Goal: Transaction & Acquisition: Purchase product/service

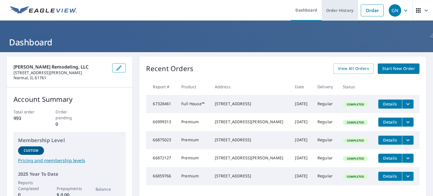
click at [333, 10] on link "Order History" at bounding box center [340, 10] width 36 height 21
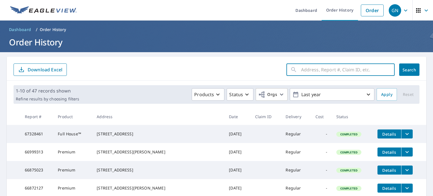
click at [308, 70] on input "text" at bounding box center [348, 70] width 94 height 16
click at [305, 69] on input "112 [PERSON_NAME]" at bounding box center [342, 70] width 83 height 16
click at [340, 69] on input "128 [PERSON_NAME]" at bounding box center [342, 70] width 83 height 16
type input "[STREET_ADDRESS][PERSON_NAME]"
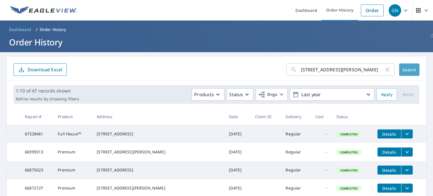
click at [404, 72] on span "Search" at bounding box center [409, 69] width 11 height 5
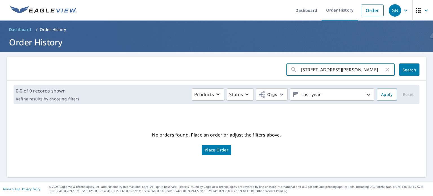
click at [344, 69] on input "[STREET_ADDRESS][PERSON_NAME]" at bounding box center [342, 70] width 83 height 16
type input "[STREET_ADDRESS][PERSON_NAME]"
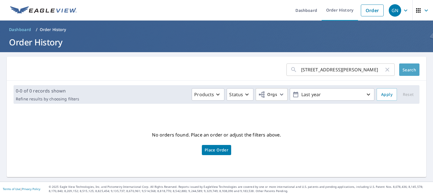
click at [407, 69] on span "Search" at bounding box center [409, 69] width 11 height 5
click at [305, 12] on link "Dashboard" at bounding box center [306, 10] width 31 height 21
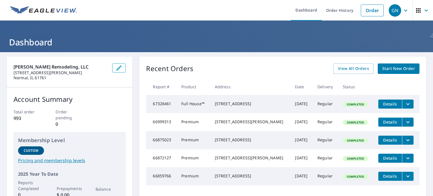
click at [395, 69] on span "Start New Order" at bounding box center [398, 68] width 33 height 7
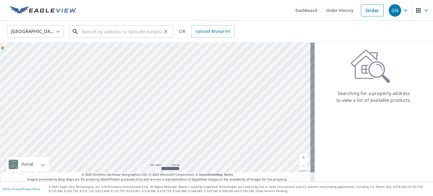
click at [97, 31] on input "text" at bounding box center [121, 32] width 80 height 16
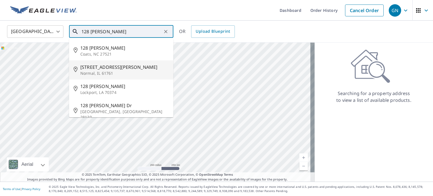
click at [92, 70] on p "Normal, IL 61761" at bounding box center [124, 73] width 89 height 6
type input "[STREET_ADDRESS][PERSON_NAME]"
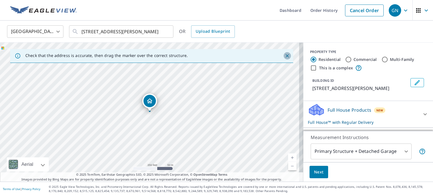
click at [285, 55] on icon "Close" at bounding box center [288, 56] width 6 height 6
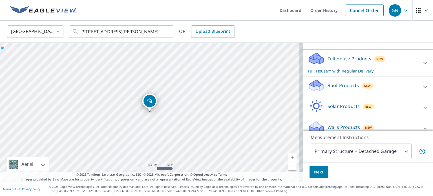
scroll to position [59, 0]
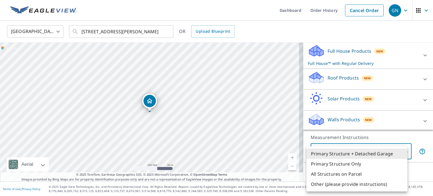
click at [402, 150] on body "GN GN Dashboard Order History Cancel Order GN [GEOGRAPHIC_DATA] [GEOGRAPHIC_DAT…" at bounding box center [216, 98] width 433 height 196
click at [363, 152] on li "Primary Structure + Detached Garage" at bounding box center [357, 154] width 101 height 10
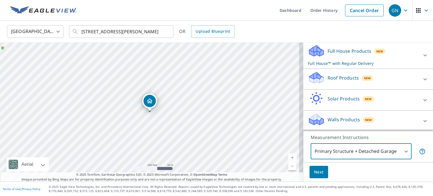
click at [314, 171] on span "Next" at bounding box center [319, 172] width 10 height 7
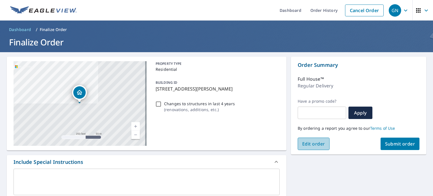
click at [307, 142] on span "Edit order" at bounding box center [313, 144] width 23 height 6
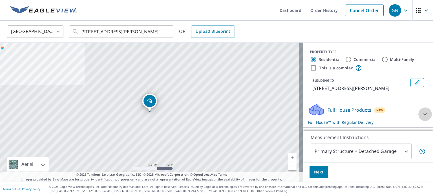
click at [422, 113] on icon at bounding box center [425, 114] width 7 height 7
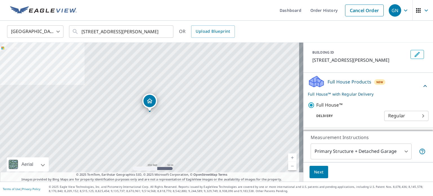
scroll to position [56, 0]
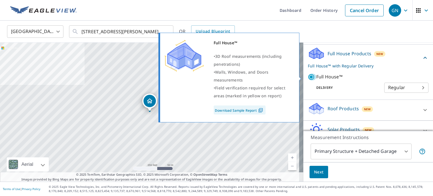
click at [308, 75] on input "Full House™" at bounding box center [312, 77] width 8 height 7
checkbox input "false"
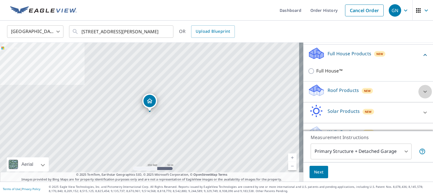
click at [422, 90] on icon at bounding box center [425, 91] width 7 height 7
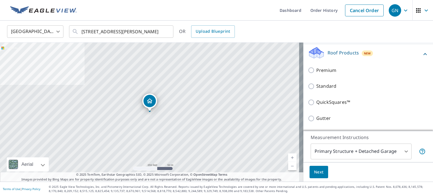
scroll to position [85, 0]
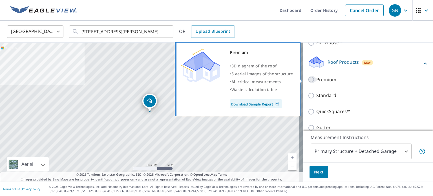
click at [308, 79] on input "Premium" at bounding box center [312, 79] width 8 height 7
checkbox input "true"
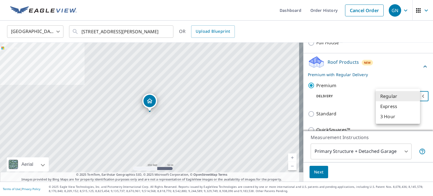
click at [414, 95] on body "GN GN Dashboard Order History Cancel Order GN [GEOGRAPHIC_DATA] [GEOGRAPHIC_DAT…" at bounding box center [216, 98] width 433 height 196
click at [414, 95] on li "Regular" at bounding box center [398, 96] width 44 height 10
click at [414, 94] on body "GN GN Dashboard Order History Cancel Order GN [GEOGRAPHIC_DATA] [GEOGRAPHIC_DAT…" at bounding box center [216, 98] width 433 height 196
click at [414, 94] on li "Regular" at bounding box center [398, 96] width 44 height 10
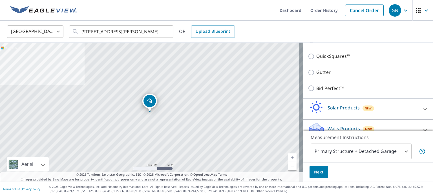
scroll to position [167, 0]
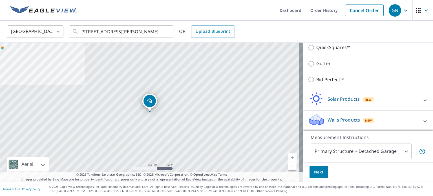
click at [422, 98] on icon at bounding box center [425, 100] width 7 height 7
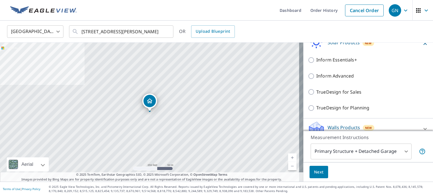
scroll to position [231, 0]
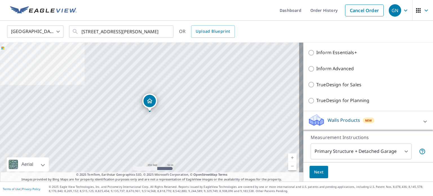
click at [314, 170] on span "Next" at bounding box center [319, 172] width 10 height 7
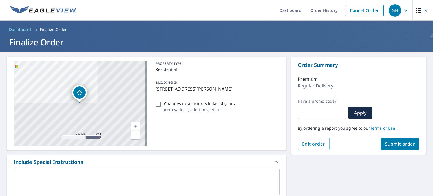
click at [394, 144] on span "Submit order" at bounding box center [400, 144] width 30 height 6
checkbox input "true"
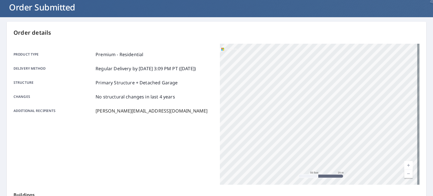
scroll to position [32, 0]
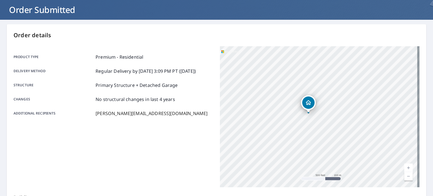
drag, startPoint x: 314, startPoint y: 78, endPoint x: 307, endPoint y: 135, distance: 57.4
click at [307, 135] on div "[STREET_ADDRESS][PERSON_NAME]" at bounding box center [320, 116] width 200 height 141
drag, startPoint x: 314, startPoint y: 143, endPoint x: 317, endPoint y: 63, distance: 80.4
click at [317, 63] on div "[STREET_ADDRESS][PERSON_NAME]" at bounding box center [320, 116] width 200 height 141
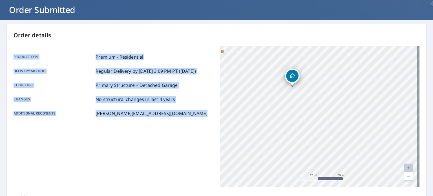
drag, startPoint x: 338, startPoint y: 33, endPoint x: 338, endPoint y: 70, distance: 36.9
click at [338, 70] on div "Order details Product type Premium - Residential Delivery method Regular Delive…" at bounding box center [217, 152] width 420 height 256
click at [338, 70] on div "[STREET_ADDRESS][PERSON_NAME]" at bounding box center [320, 116] width 200 height 141
click at [149, 157] on div "Product type Premium - Residential Delivery method Regular Delivery by [DATE] 3…" at bounding box center [114, 116] width 200 height 141
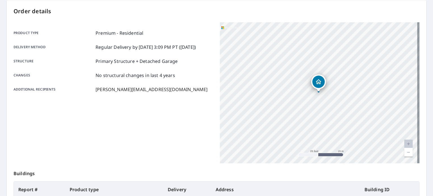
scroll to position [135, 0]
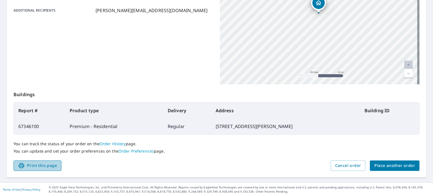
click at [33, 165] on span "Print this page" at bounding box center [37, 165] width 39 height 7
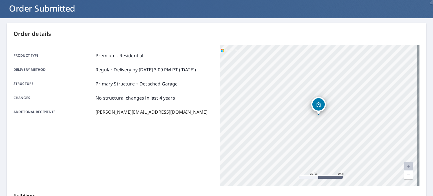
scroll to position [23, 0]
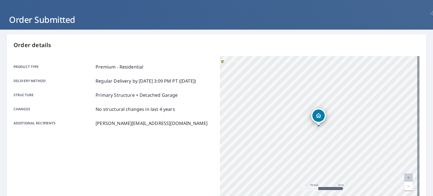
click at [405, 188] on link "Current Level 20, Zoom Out" at bounding box center [408, 186] width 8 height 8
click at [404, 187] on link "Current Level 19, Zoom Out" at bounding box center [408, 186] width 8 height 8
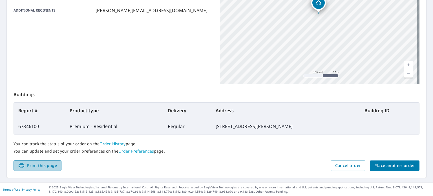
click at [39, 165] on span "Print this page" at bounding box center [37, 165] width 39 height 7
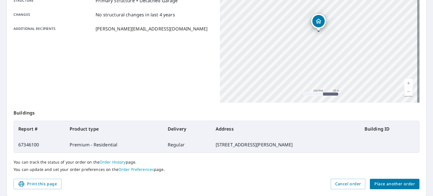
scroll to position [107, 0]
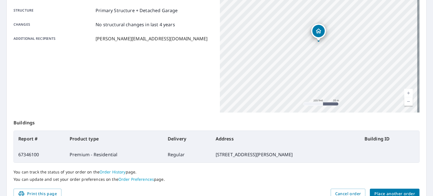
click at [404, 101] on link "Current Level 18, Zoom Out" at bounding box center [408, 101] width 8 height 8
click at [405, 90] on link "Current Level 17, Zoom In" at bounding box center [408, 93] width 8 height 8
click at [405, 90] on link "Current Level 18, Zoom In" at bounding box center [408, 93] width 8 height 8
click at [405, 90] on link "Current Level 19, Zoom In" at bounding box center [408, 93] width 8 height 8
drag, startPoint x: 364, startPoint y: 86, endPoint x: 364, endPoint y: 109, distance: 22.3
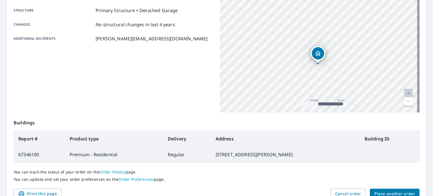
click at [364, 109] on div "[STREET_ADDRESS][PERSON_NAME]" at bounding box center [320, 42] width 200 height 141
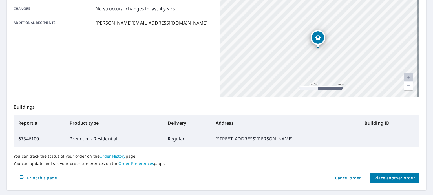
scroll to position [135, 0]
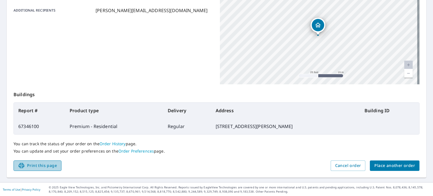
click at [36, 163] on span "Print this page" at bounding box center [37, 165] width 39 height 7
click at [406, 72] on link "Current Level 20, Zoom Out" at bounding box center [408, 73] width 8 height 8
click at [43, 162] on span "Print this page" at bounding box center [37, 165] width 39 height 7
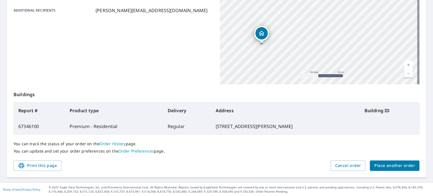
drag, startPoint x: 311, startPoint y: 43, endPoint x: 255, endPoint y: 63, distance: 59.9
click at [255, 63] on div "[STREET_ADDRESS][PERSON_NAME]" at bounding box center [320, 13] width 200 height 141
click at [50, 163] on span "Print this page" at bounding box center [37, 165] width 39 height 7
drag, startPoint x: 311, startPoint y: 47, endPoint x: 309, endPoint y: 25, distance: 21.8
click at [309, 25] on div "[STREET_ADDRESS][PERSON_NAME]" at bounding box center [320, 13] width 200 height 141
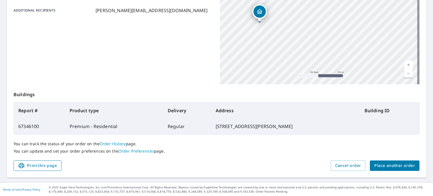
click at [39, 164] on span "Print this page" at bounding box center [37, 165] width 39 height 7
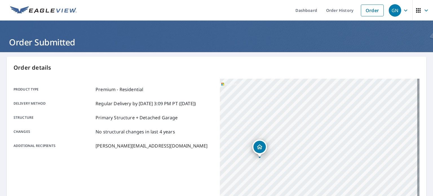
scroll to position [0, 0]
